Goal: Navigation & Orientation: Find specific page/section

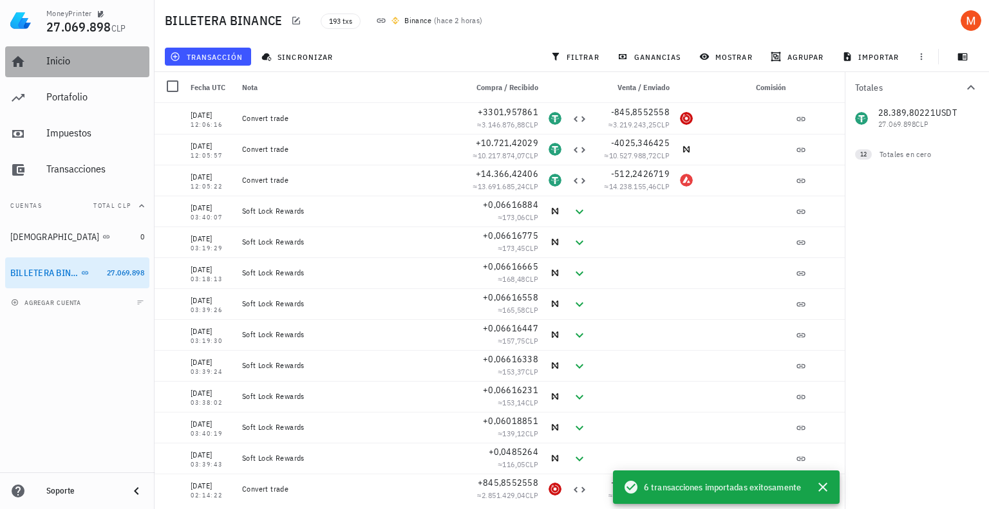
click at [104, 64] on div "Inicio" at bounding box center [95, 61] width 98 height 12
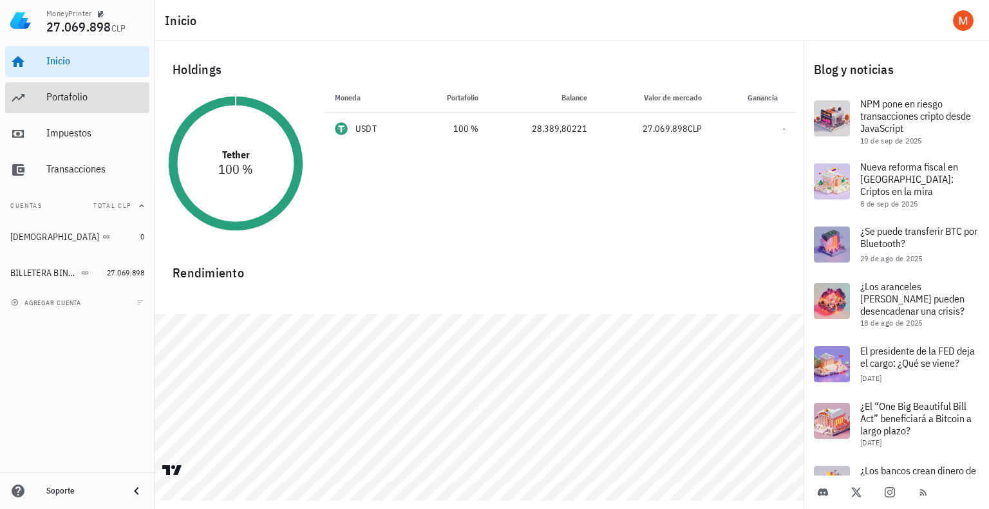
click at [91, 104] on div "Portafolio" at bounding box center [95, 97] width 98 height 29
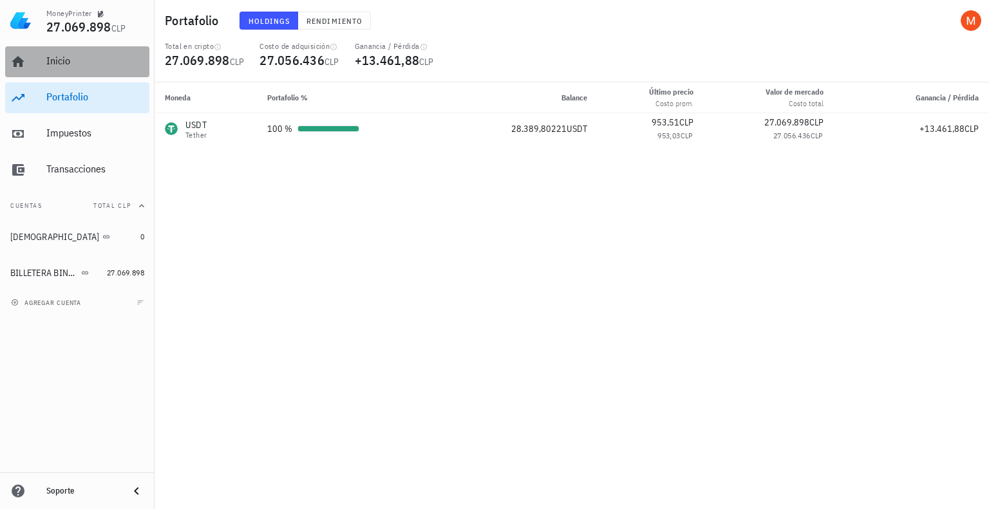
click at [73, 62] on div "Inicio" at bounding box center [95, 61] width 98 height 12
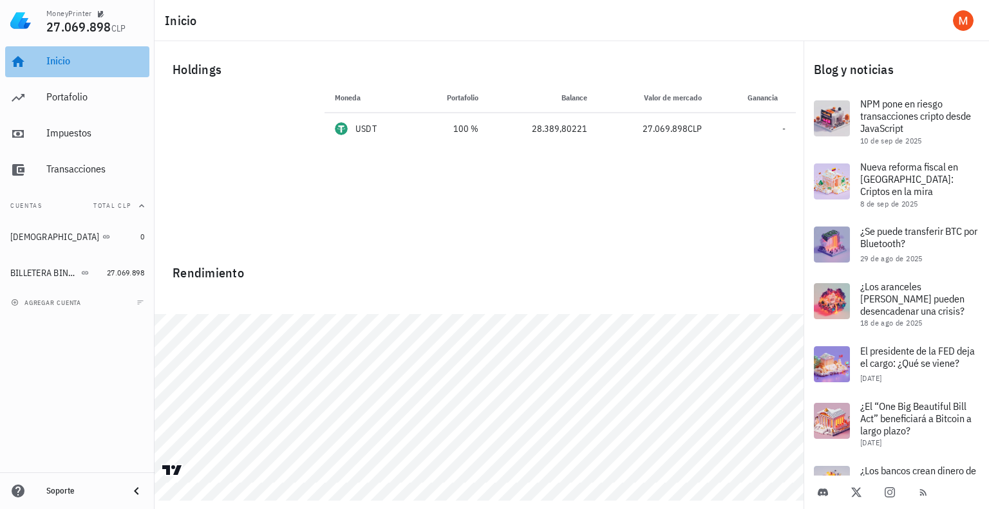
click at [60, 71] on div "Inicio" at bounding box center [95, 61] width 98 height 29
click at [90, 62] on div "Inicio" at bounding box center [95, 61] width 98 height 12
click at [109, 53] on div "Inicio" at bounding box center [95, 61] width 98 height 29
